Goal: Transaction & Acquisition: Purchase product/service

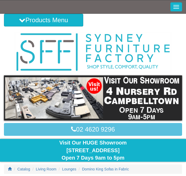
click at [66, 20] on button "Products Menu" at bounding box center [43, 20] width 79 height 13
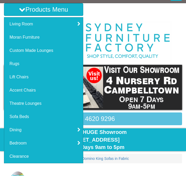
scroll to position [11, 0]
click at [33, 116] on link "Sofa Beds" at bounding box center [43, 116] width 79 height 13
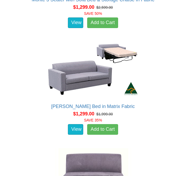
scroll to position [536, 0]
click at [103, 67] on img at bounding box center [92, 69] width 95 height 58
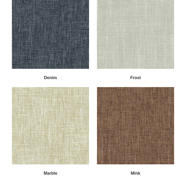
scroll to position [899, 0]
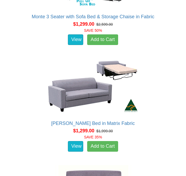
scroll to position [520, 0]
click at [80, 141] on link "View" at bounding box center [75, 146] width 15 height 11
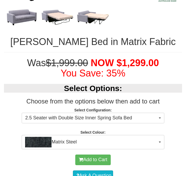
scroll to position [272, 0]
click at [108, 137] on span "Matrix Steel" at bounding box center [91, 142] width 132 height 11
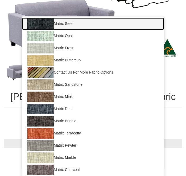
scroll to position [217, 0]
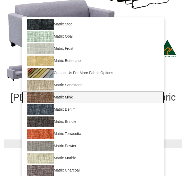
click at [69, 91] on link "Matrix Mink" at bounding box center [93, 97] width 142 height 12
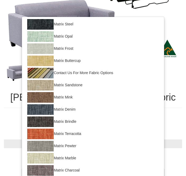
select select "902"
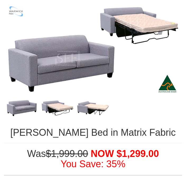
scroll to position [180, 0]
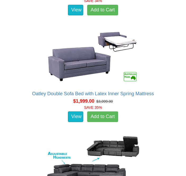
scroll to position [1079, 0]
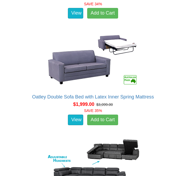
click at [103, 57] on img at bounding box center [92, 60] width 95 height 58
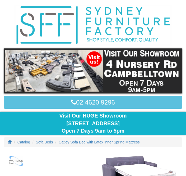
scroll to position [26, 0]
